Goal: Task Accomplishment & Management: Complete application form

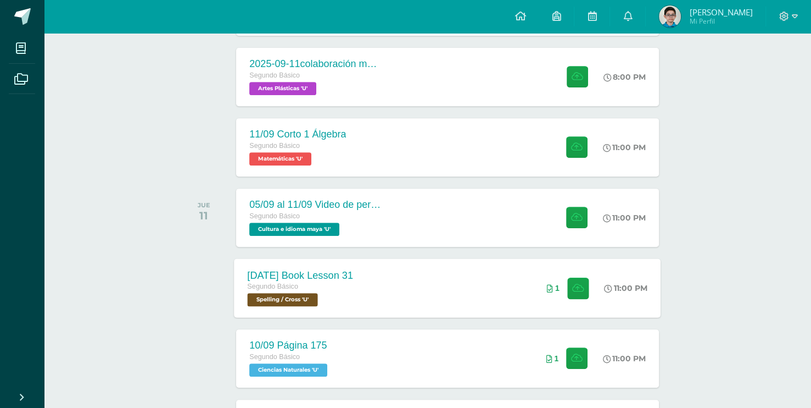
scroll to position [494, 0]
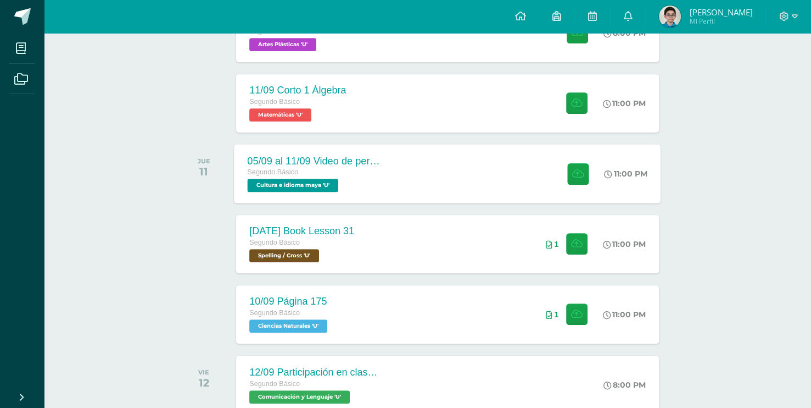
click at [469, 170] on div "05/09 al 11/09 Video de personaje destacado de [GEOGRAPHIC_DATA]. Segundo Básic…" at bounding box center [448, 173] width 427 height 59
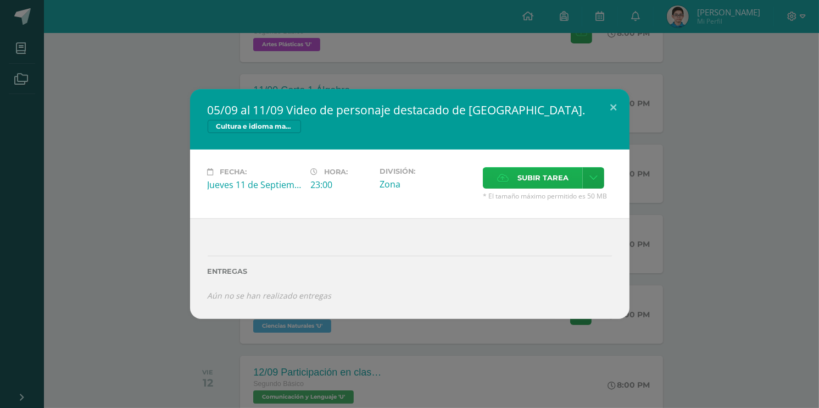
click at [539, 179] on span "Subir tarea" at bounding box center [542, 178] width 51 height 20
click at [0, 0] on input "Subir tarea" at bounding box center [0, 0] width 0 height 0
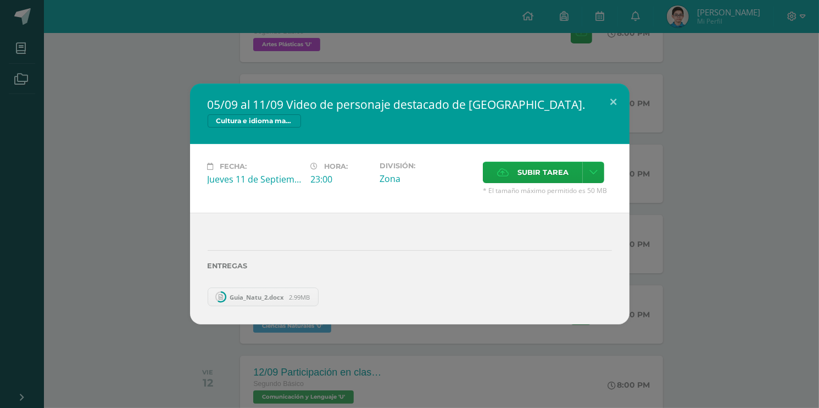
click at [316, 299] on link "Guia_Natu_2.docx 2.99MB" at bounding box center [263, 296] width 111 height 19
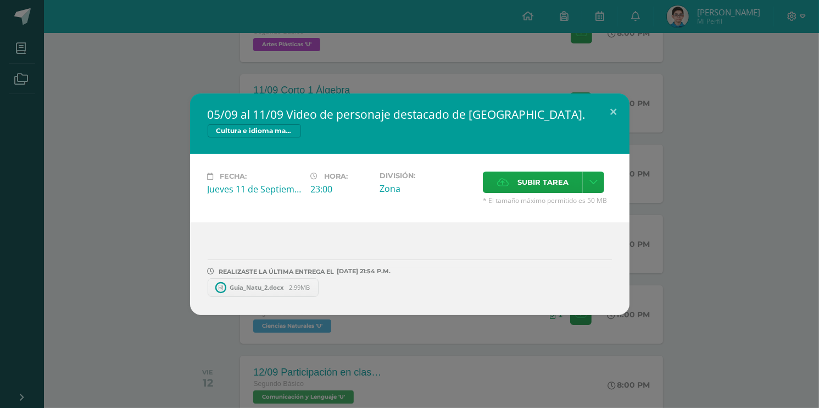
click at [314, 297] on div "REALIZASTE LA ÚLTIMA ENTREGA EL [DATE] 21:54 P.M. Guia_Natu_2.docx 2.99MB ¿Dese…" at bounding box center [409, 268] width 439 height 92
click at [309, 289] on span "2.99MB" at bounding box center [299, 287] width 21 height 8
click at [321, 288] on icon at bounding box center [319, 287] width 5 height 8
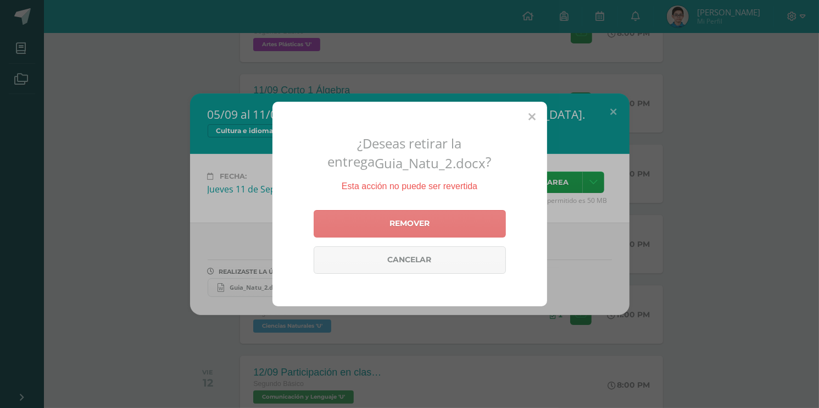
drag, startPoint x: 373, startPoint y: 227, endPoint x: 416, endPoint y: 214, distance: 44.8
click at [373, 227] on link "Remover" at bounding box center [410, 223] width 192 height 27
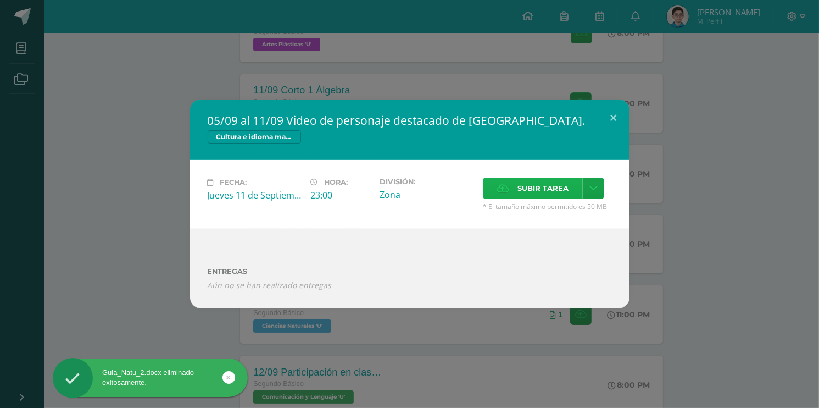
click at [539, 188] on span "Subir tarea" at bounding box center [542, 188] width 51 height 20
click at [0, 0] on input "Subir tarea" at bounding box center [0, 0] width 0 height 0
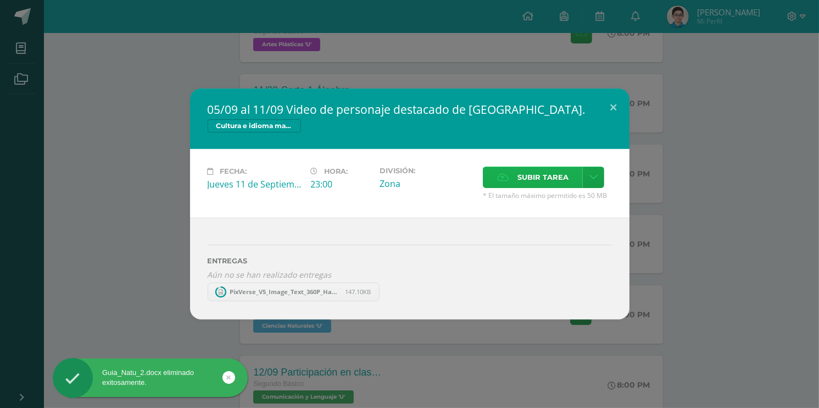
click at [509, 172] on label "Subir tarea" at bounding box center [533, 176] width 100 height 21
click at [0, 0] on input "Subir tarea" at bounding box center [0, 0] width 0 height 0
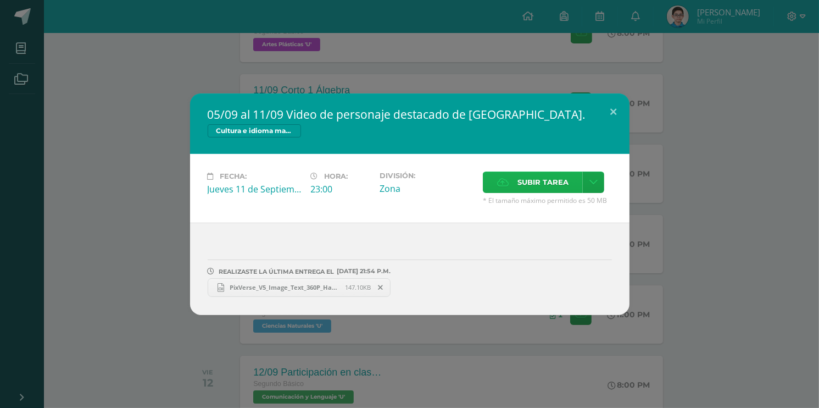
click at [501, 186] on icon at bounding box center [503, 182] width 12 height 7
click at [0, 0] on input "Subir tarea" at bounding box center [0, 0] width 0 height 0
click at [583, 181] on link at bounding box center [593, 181] width 21 height 21
click at [539, 185] on span "Subir tarea" at bounding box center [542, 182] width 51 height 20
click at [0, 0] on input "Subir tarea" at bounding box center [0, 0] width 0 height 0
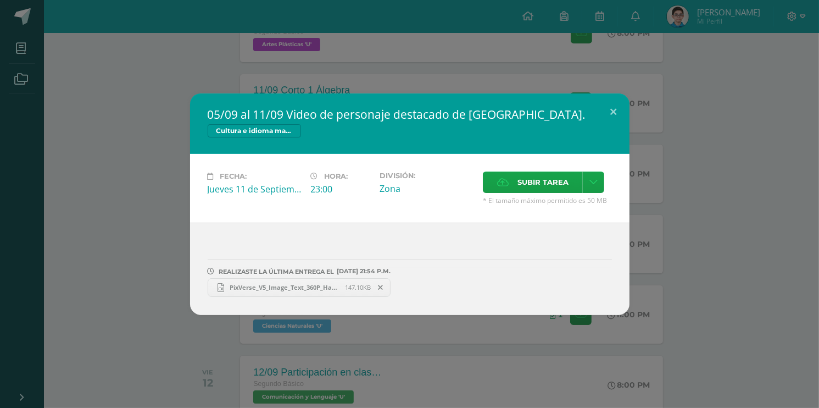
click at [555, 148] on div "05/09 al 11/09 Video de personaje destacado de [GEOGRAPHIC_DATA]. Cultura e idi…" at bounding box center [409, 123] width 439 height 60
click at [663, 124] on div "05/09 al 11/09 Video de personaje destacado de [GEOGRAPHIC_DATA]. Cultura e idi…" at bounding box center [409, 203] width 810 height 221
